Goal: Check status: Check status

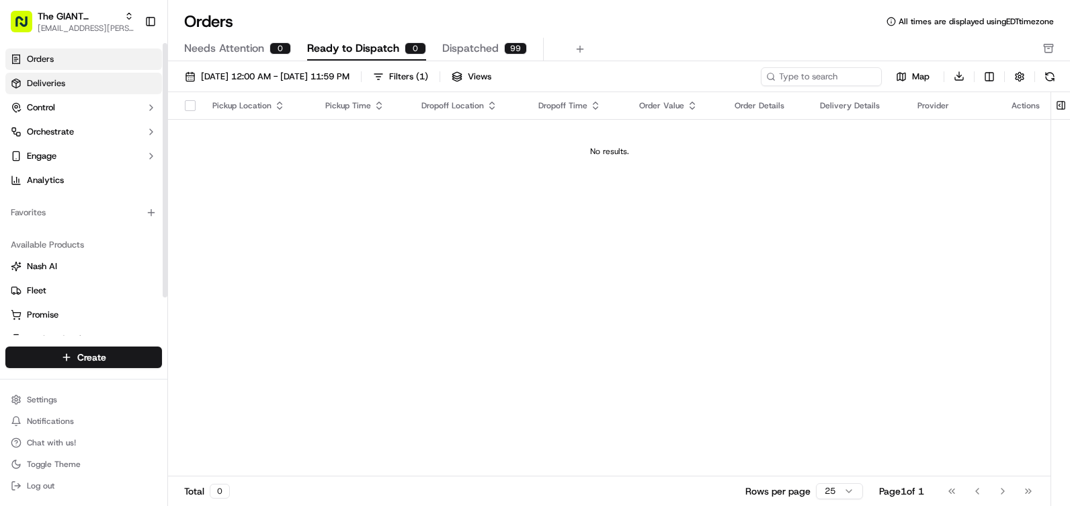
click at [69, 90] on link "Deliveries" at bounding box center [83, 84] width 157 height 22
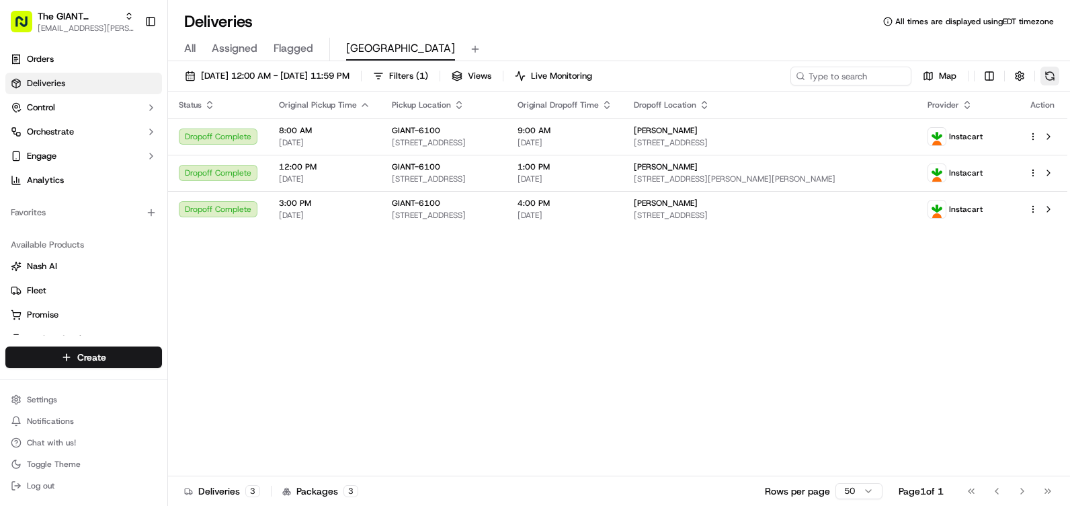
click at [1045, 76] on button at bounding box center [1050, 76] width 19 height 19
click at [1056, 82] on button at bounding box center [1050, 76] width 19 height 19
click at [83, 55] on link "Orders" at bounding box center [83, 59] width 157 height 22
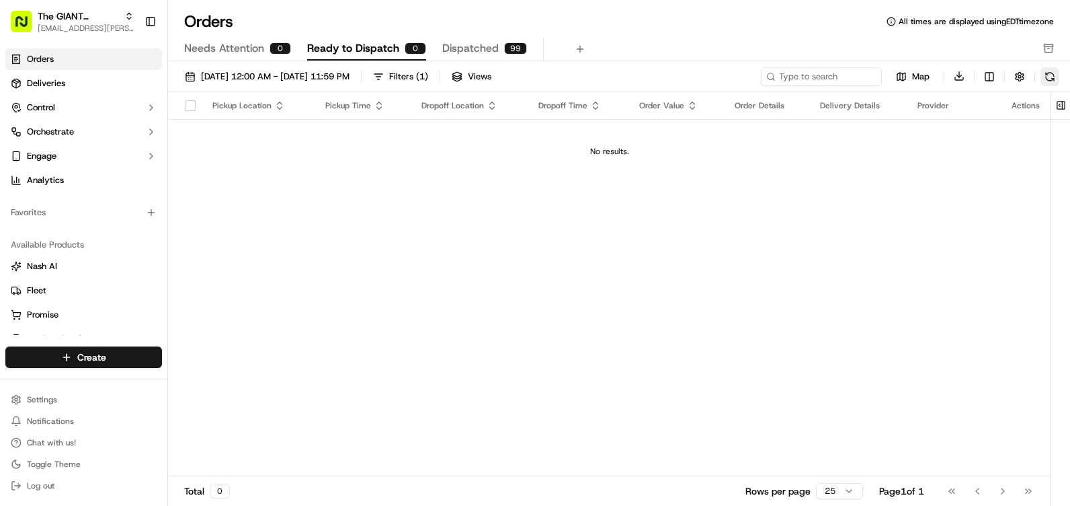
click at [1046, 76] on button at bounding box center [1050, 76] width 19 height 19
click at [62, 81] on span "Deliveries" at bounding box center [46, 83] width 38 height 12
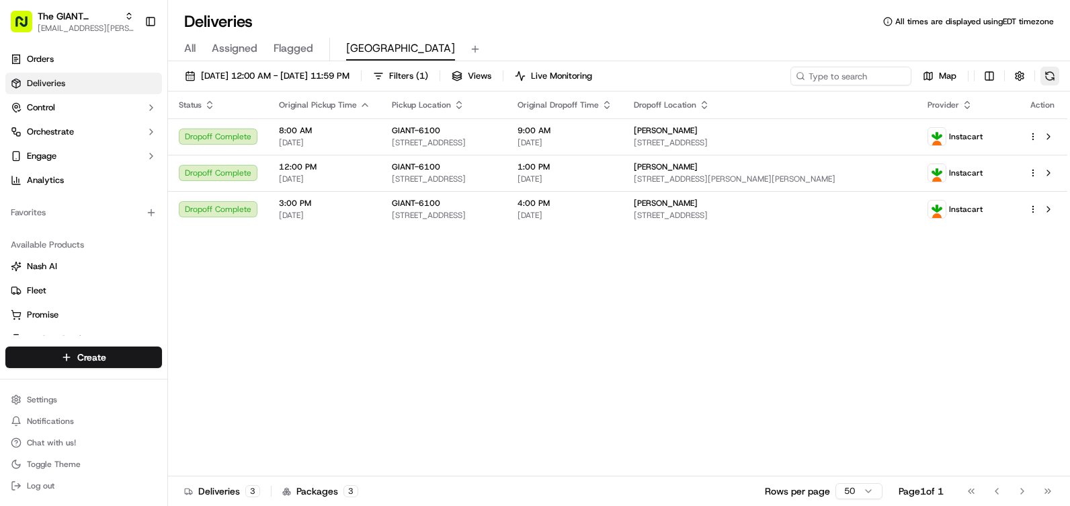
click at [1043, 74] on button at bounding box center [1050, 76] width 19 height 19
